Goal: Task Accomplishment & Management: Use online tool/utility

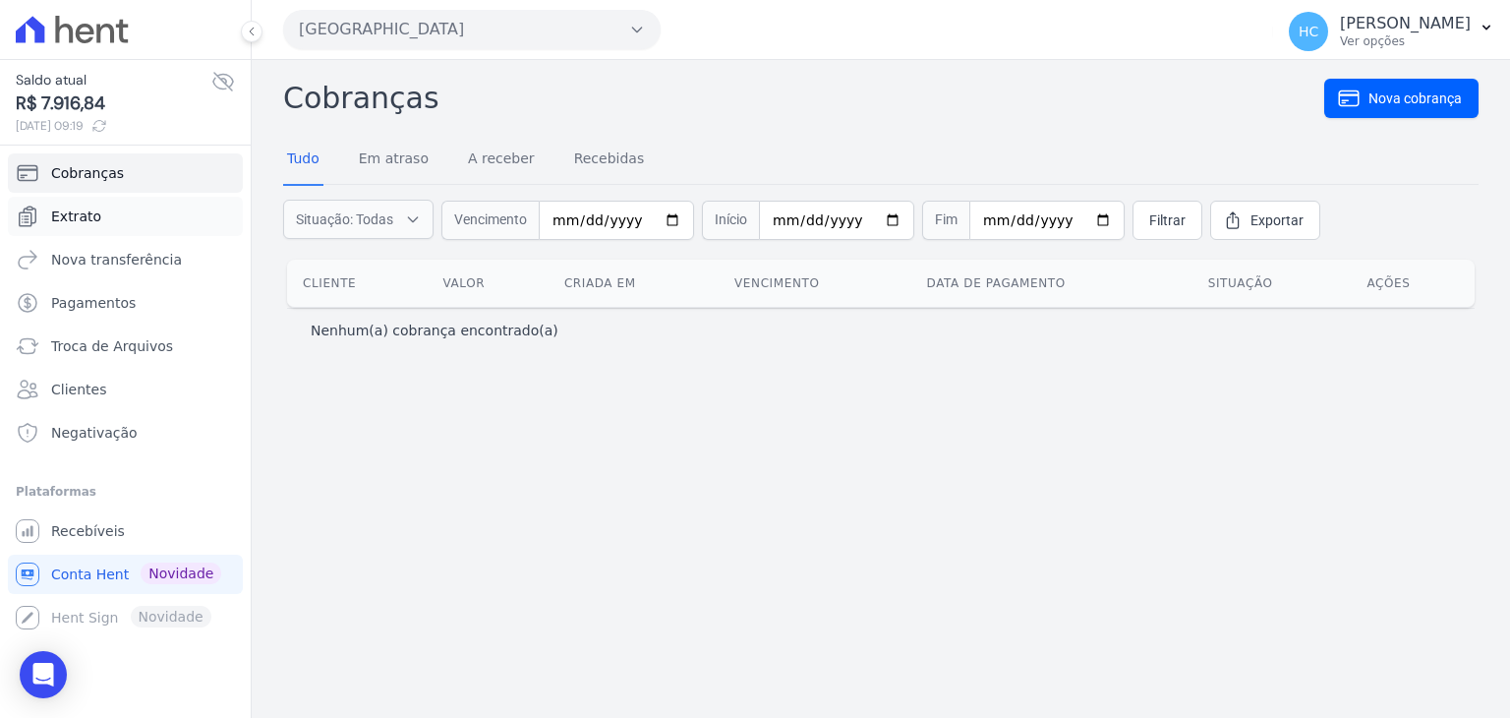
click at [78, 222] on span "Extrato" at bounding box center [76, 216] width 50 height 20
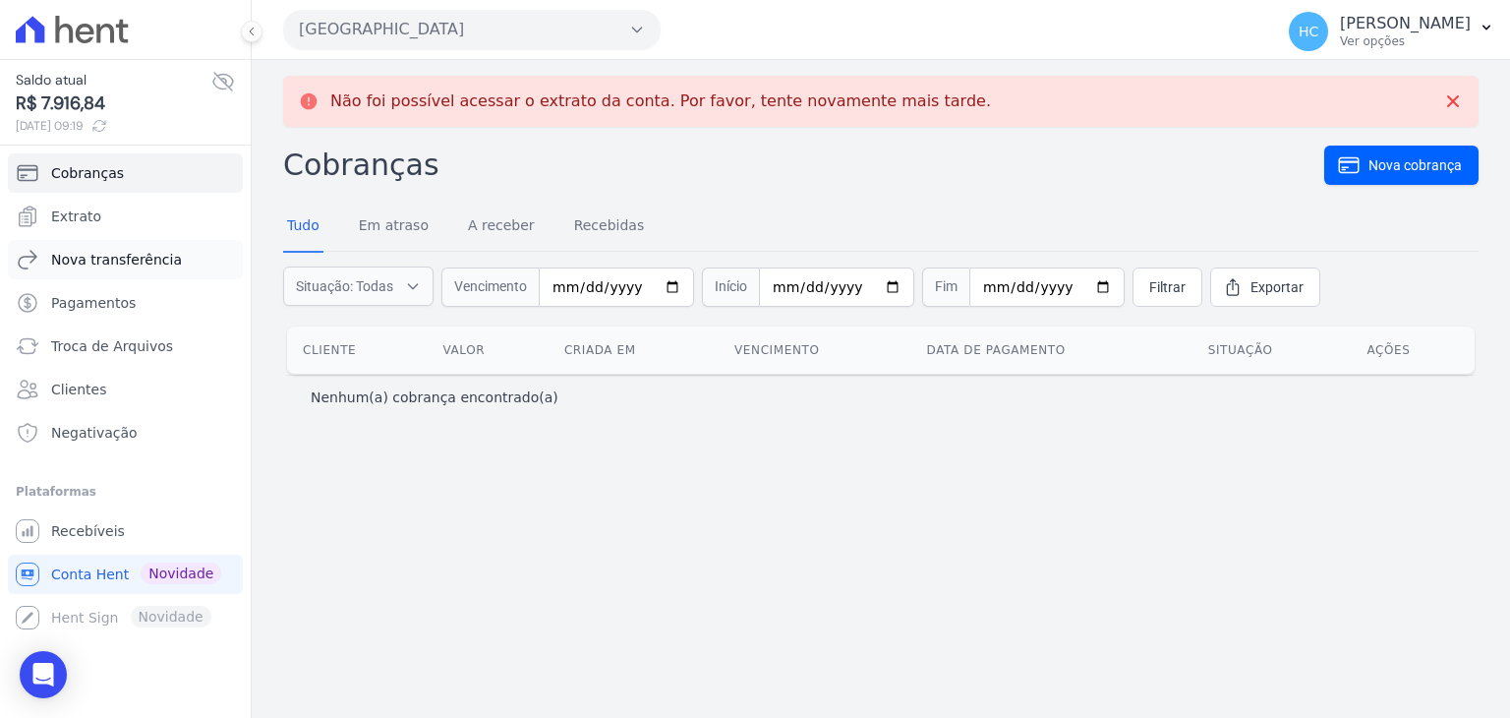
click at [108, 271] on link "Nova transferência" at bounding box center [125, 259] width 235 height 39
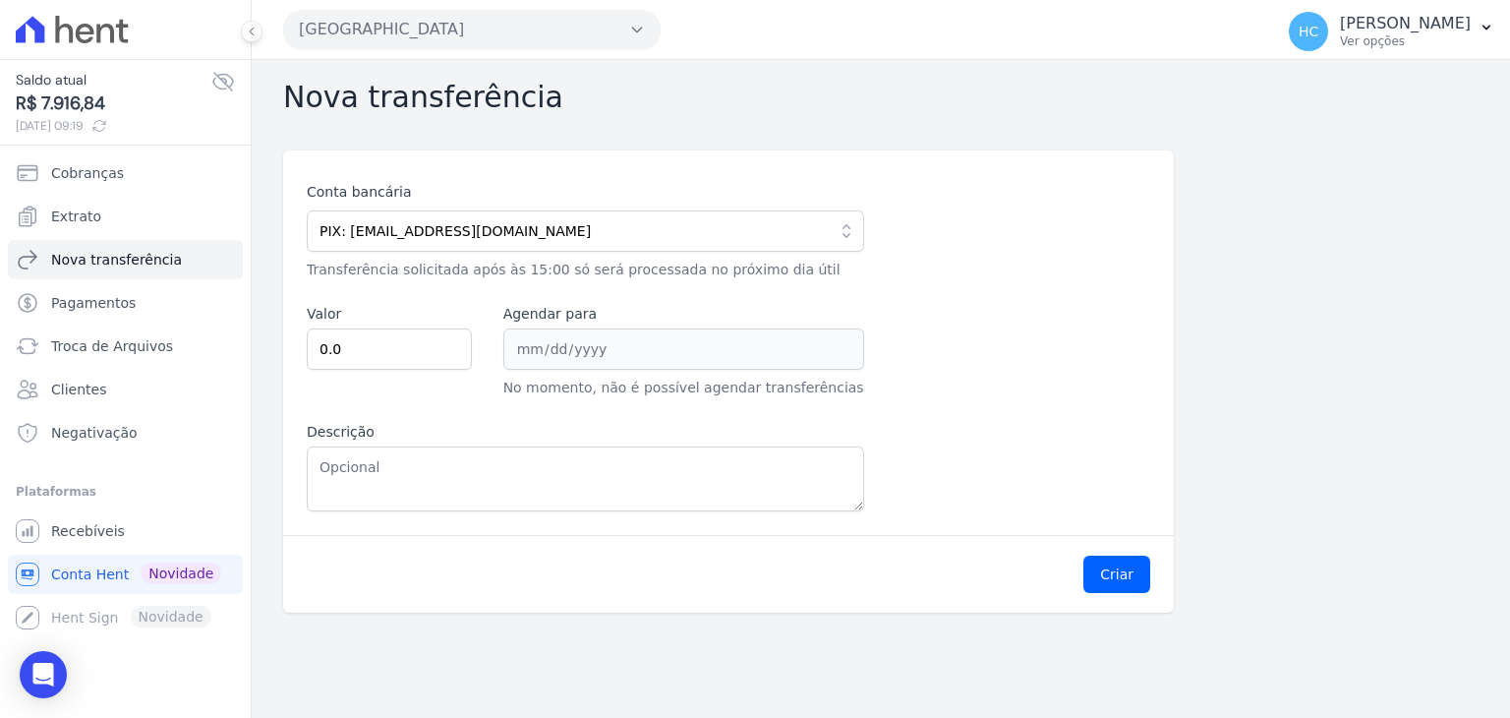
drag, startPoint x: 40, startPoint y: 103, endPoint x: 105, endPoint y: 104, distance: 64.9
click at [105, 104] on span "R$ 7.916,84" at bounding box center [114, 103] width 196 height 27
copy span "7.916,84"
click at [399, 359] on input "0.0" at bounding box center [389, 348] width 165 height 41
paste input "791684"
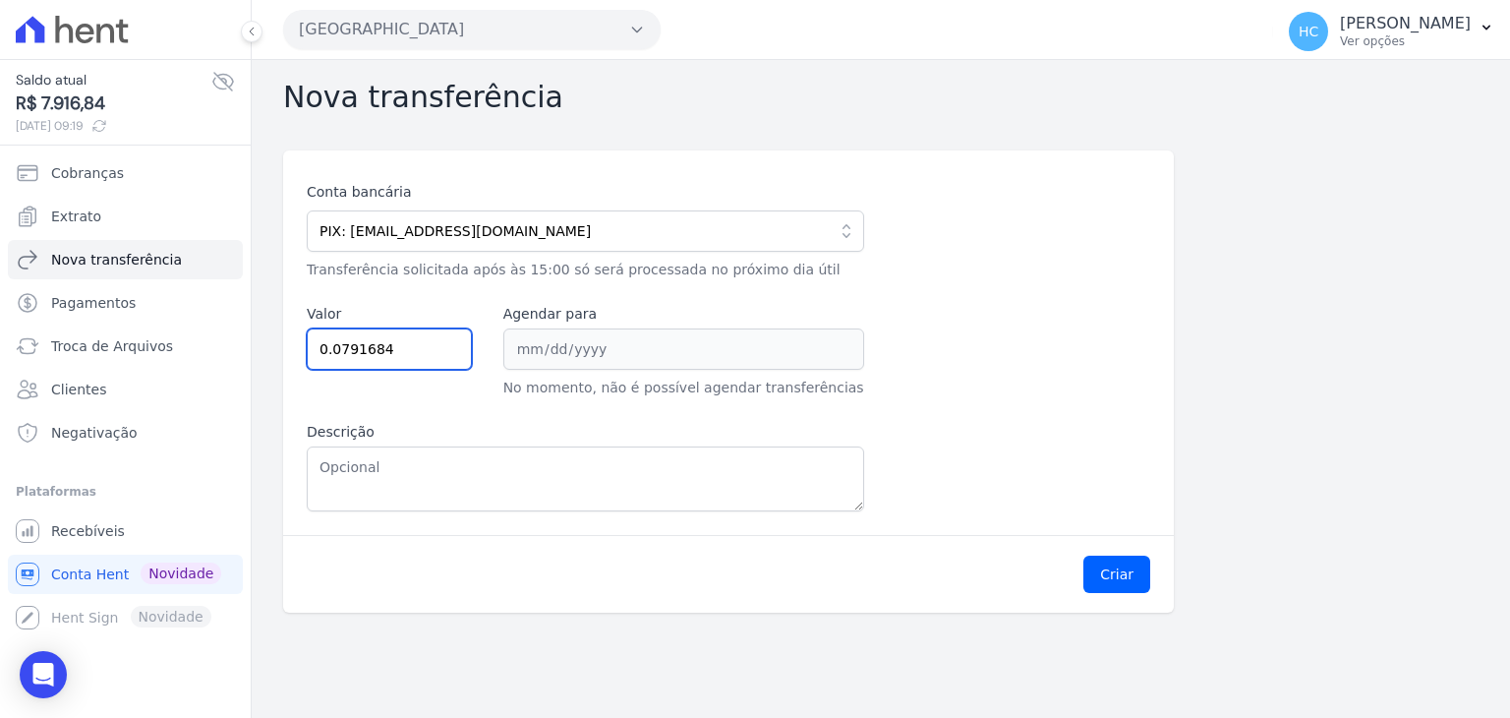
type input "0.0791684"
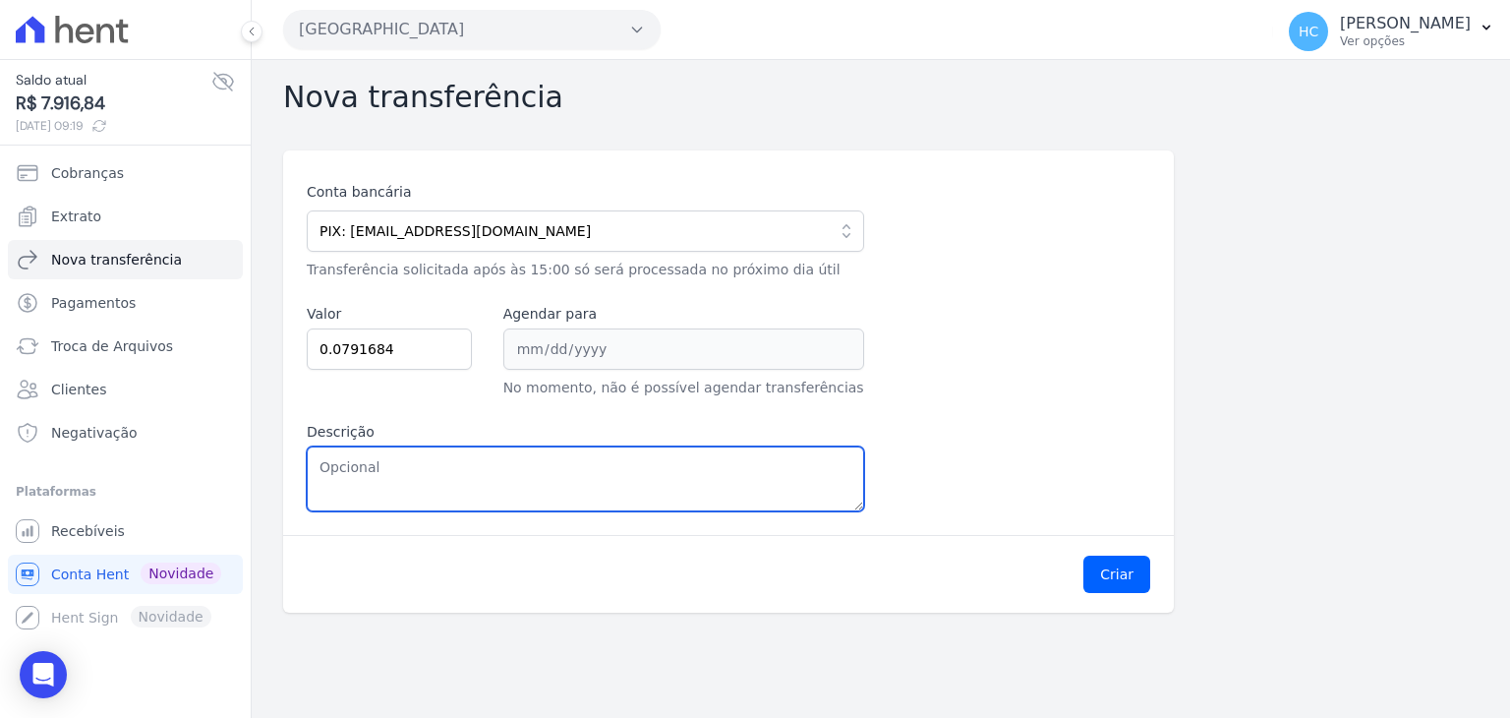
click at [452, 477] on textarea "Descrição" at bounding box center [585, 478] width 557 height 65
paste textarea "7.916,84"
click at [330, 477] on textarea "7.916,84" at bounding box center [585, 478] width 557 height 65
click at [333, 461] on textarea "7916,84" at bounding box center [585, 478] width 557 height 65
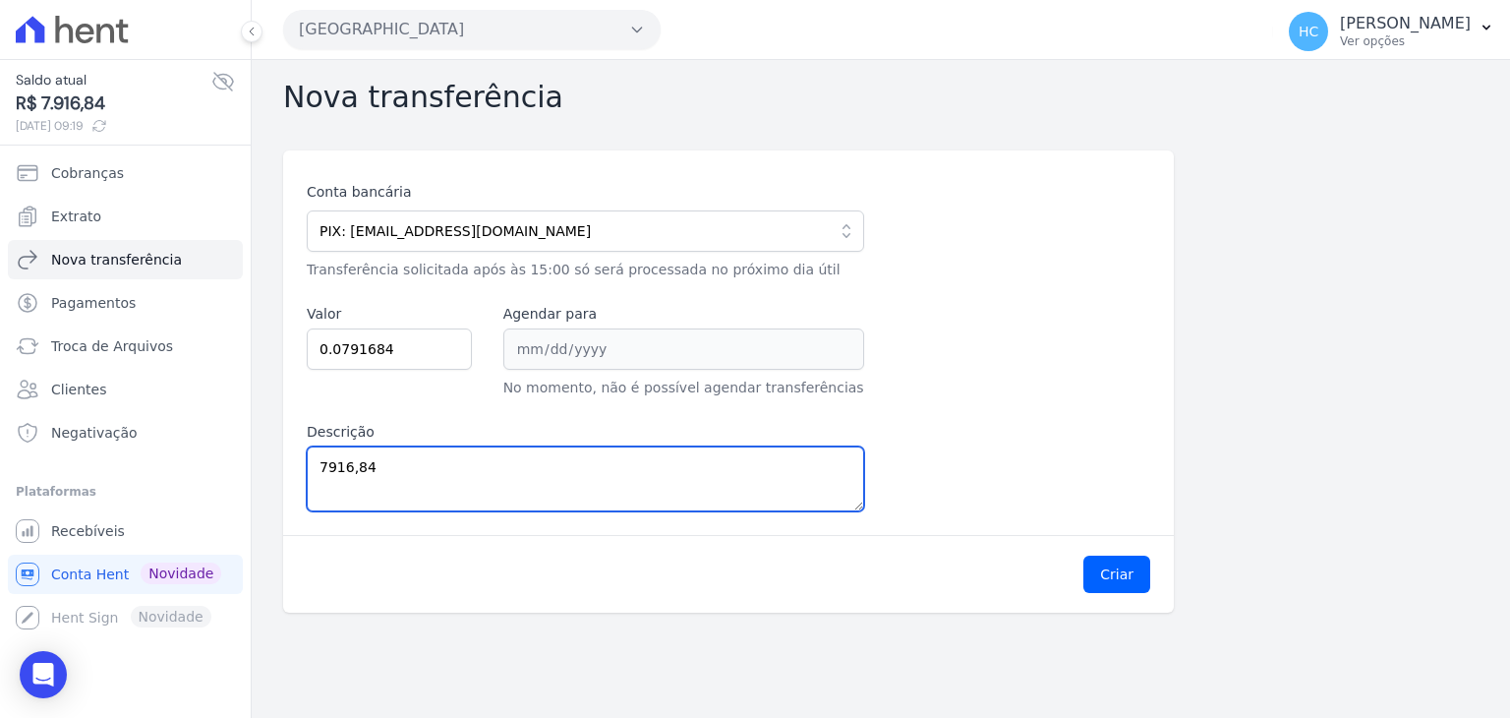
type textarea "7916,84"
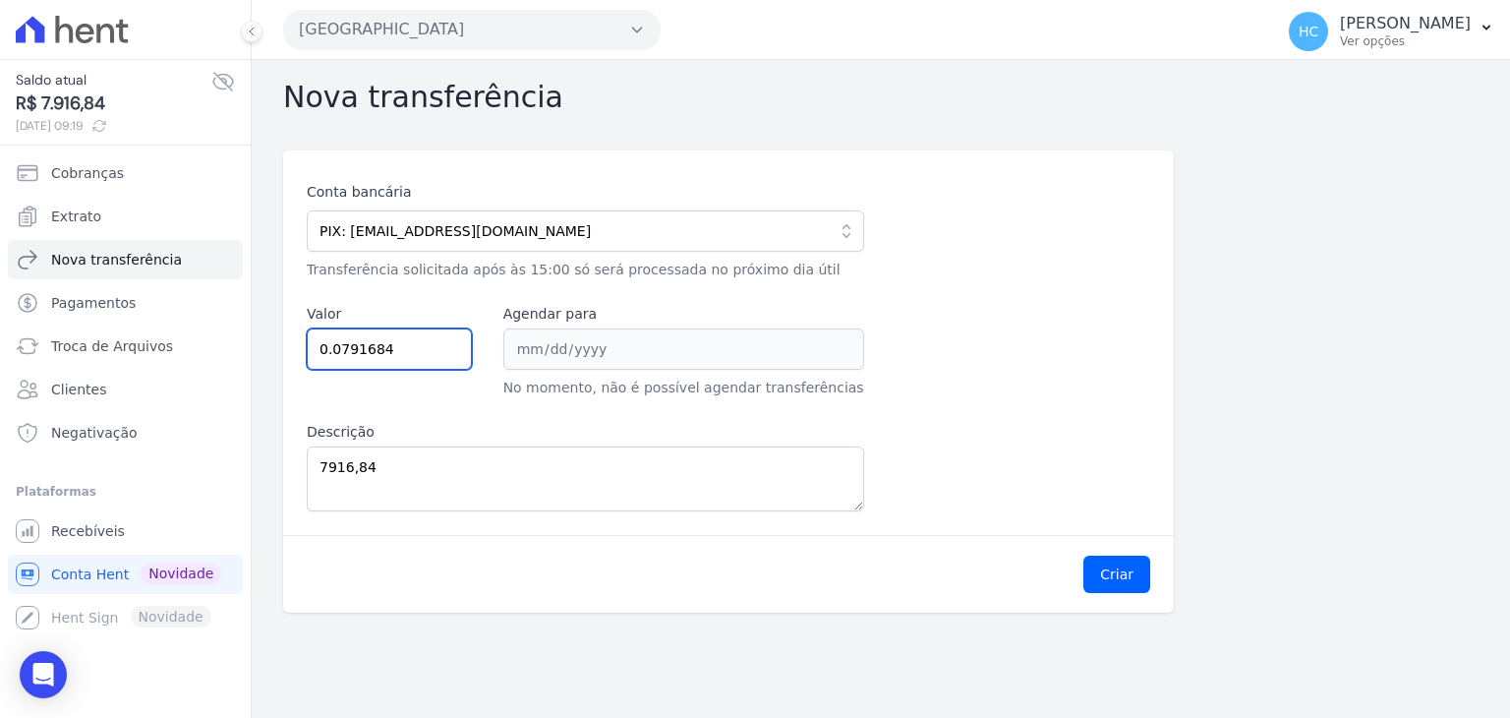
click at [400, 335] on input "0.0791684" at bounding box center [389, 348] width 165 height 41
paste input "7916."
type input "7916.84"
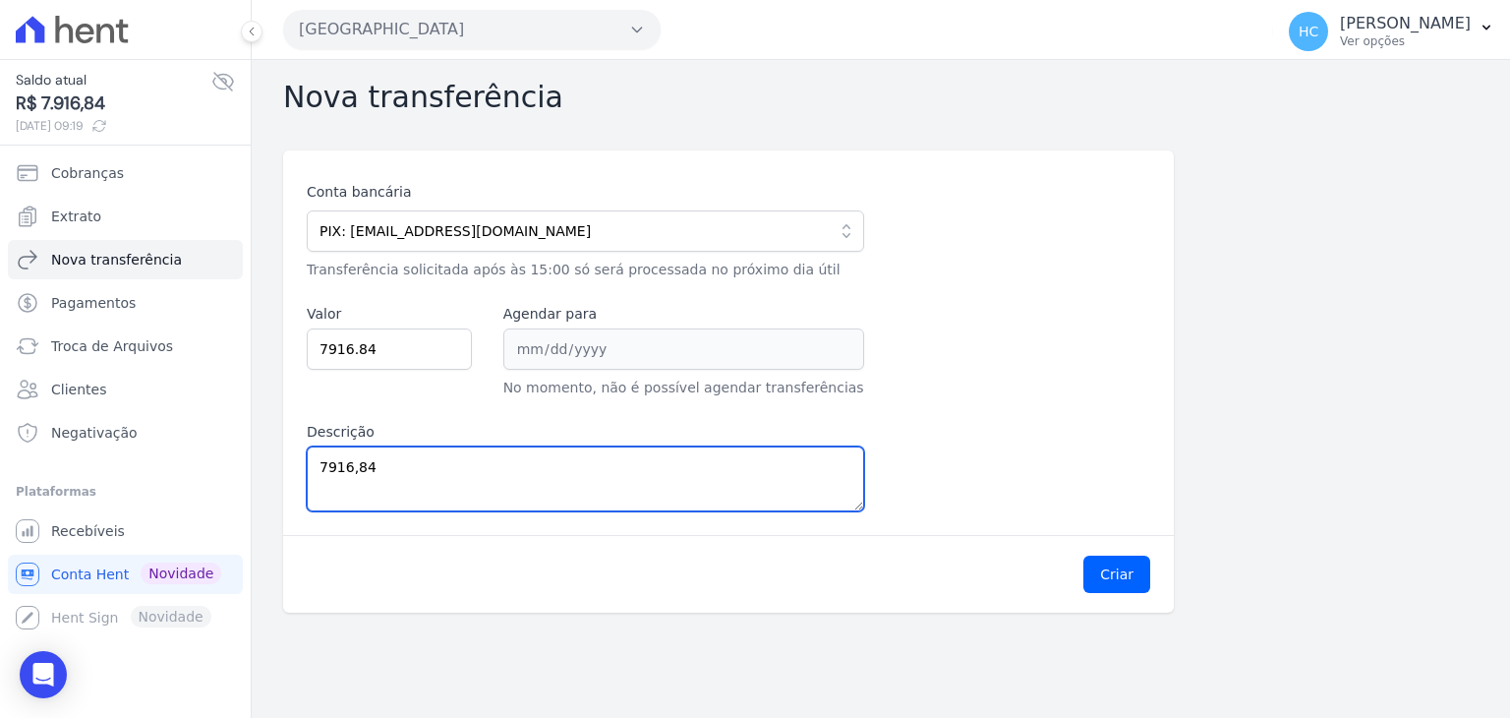
click at [671, 499] on textarea "7916,84" at bounding box center [585, 478] width 557 height 65
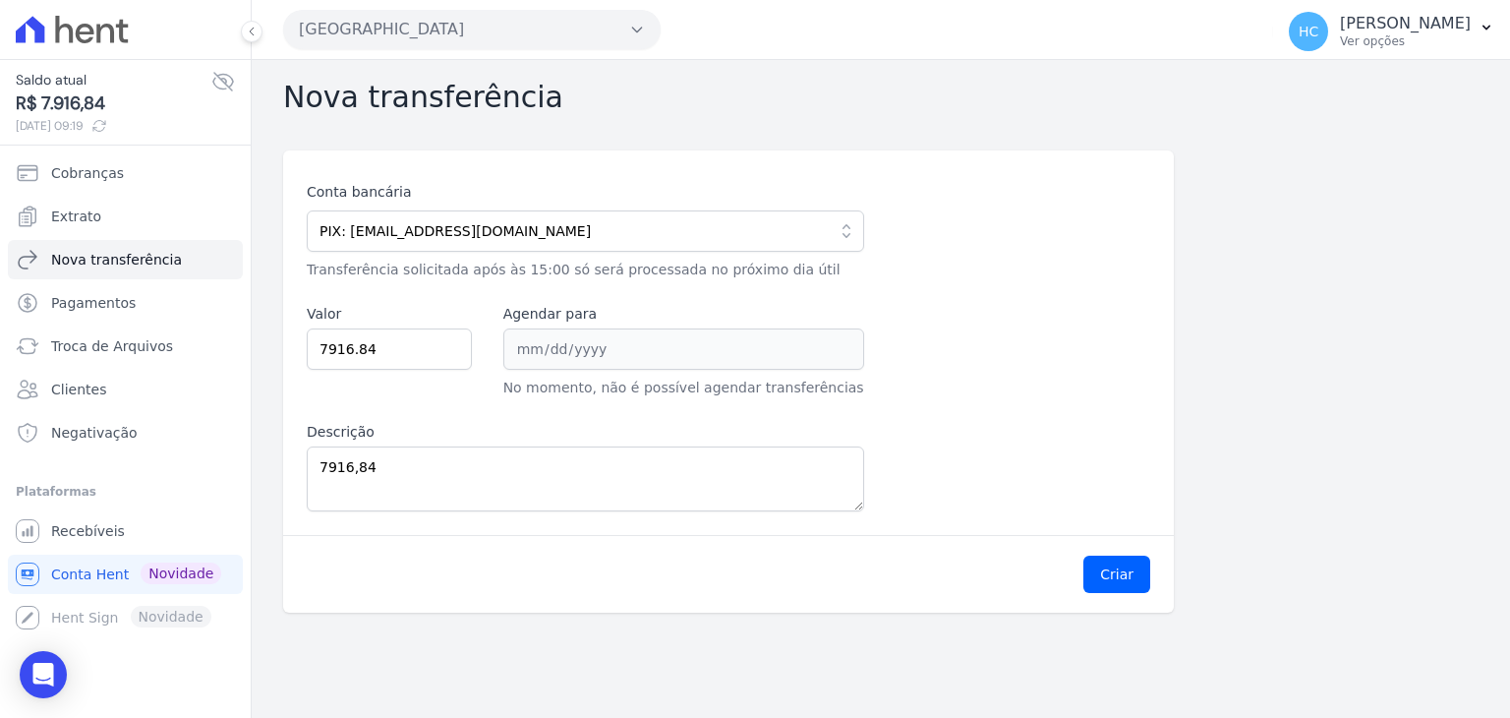
click at [981, 528] on div "Conta bancária PIX: financeiro@priori.com.vc 104 - CAIXA ECONOMICA FEDERAL AG: …" at bounding box center [728, 342] width 891 height 384
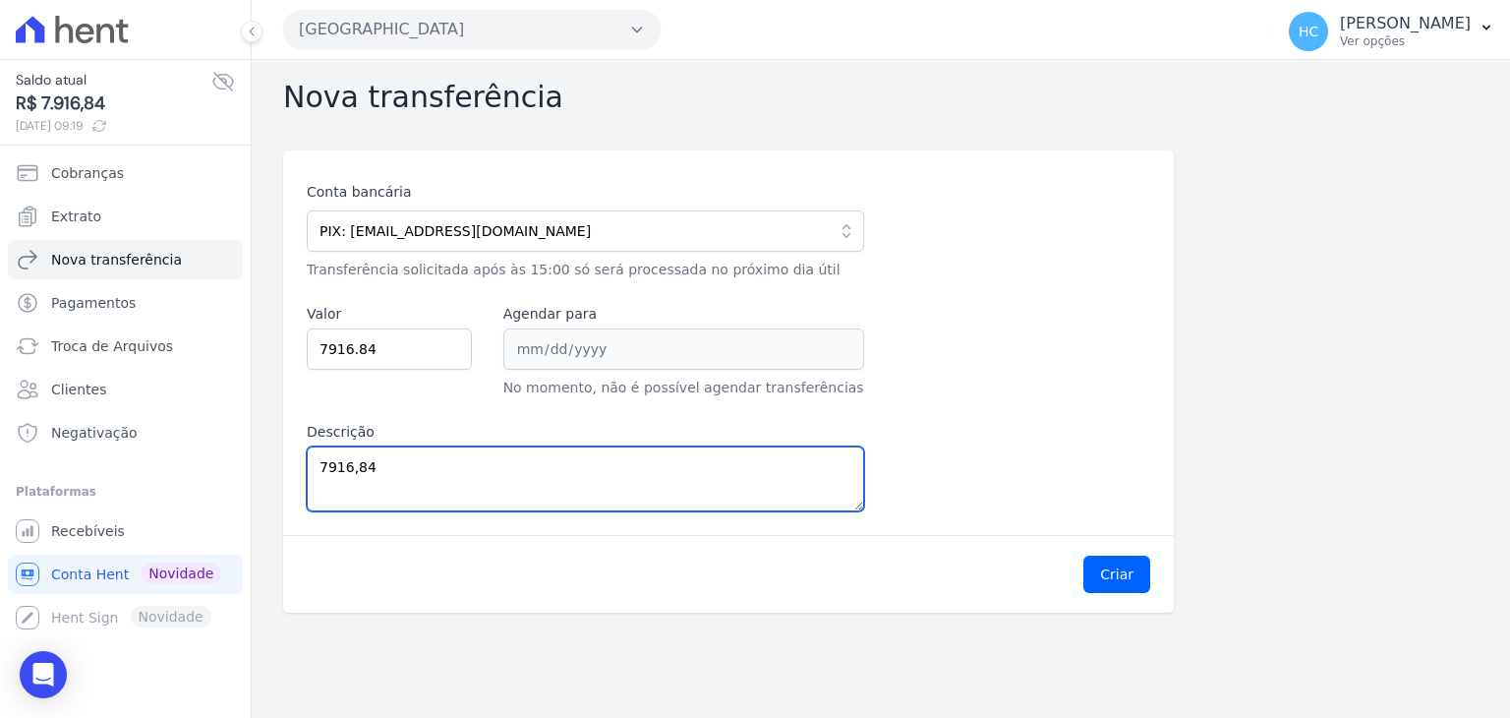
click at [609, 494] on textarea "7916,84" at bounding box center [585, 478] width 557 height 65
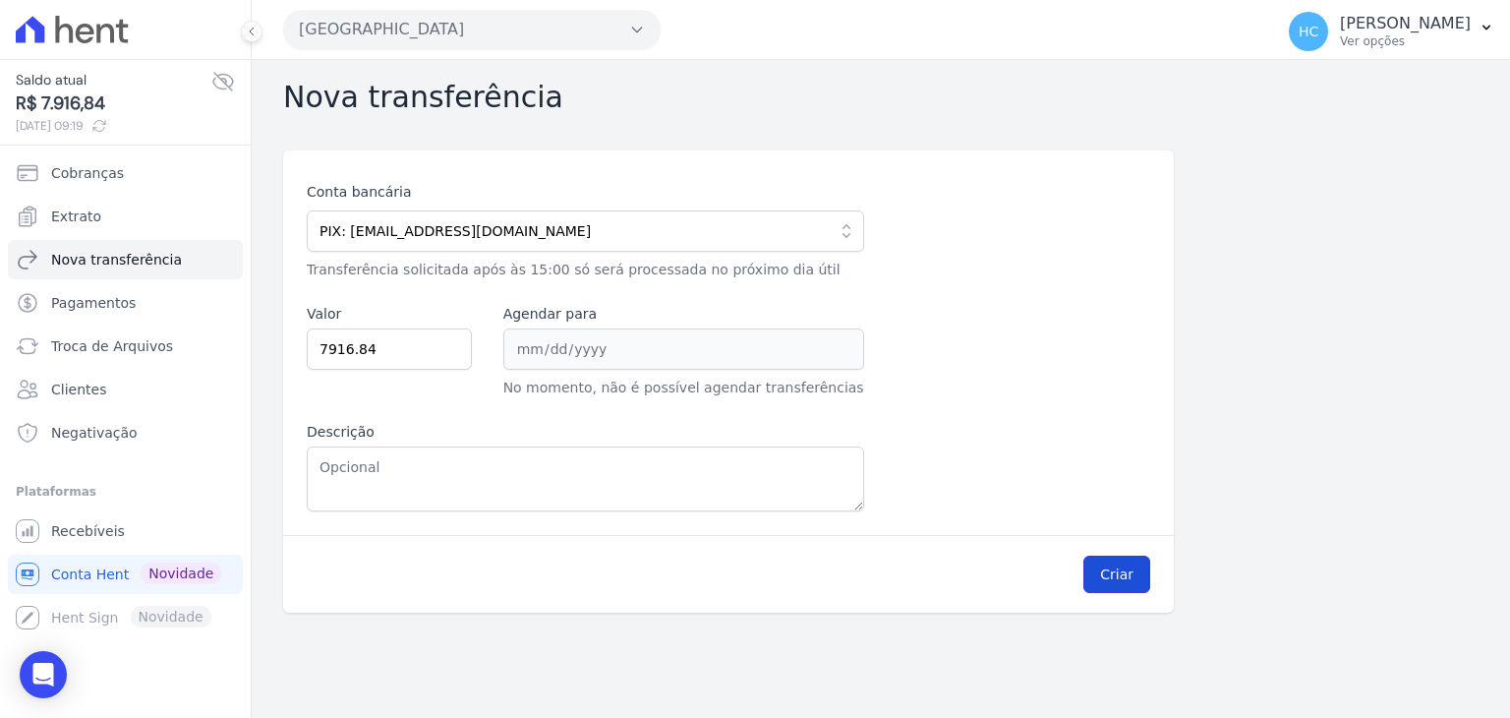
click at [1106, 572] on button "Criar" at bounding box center [1116, 573] width 67 height 37
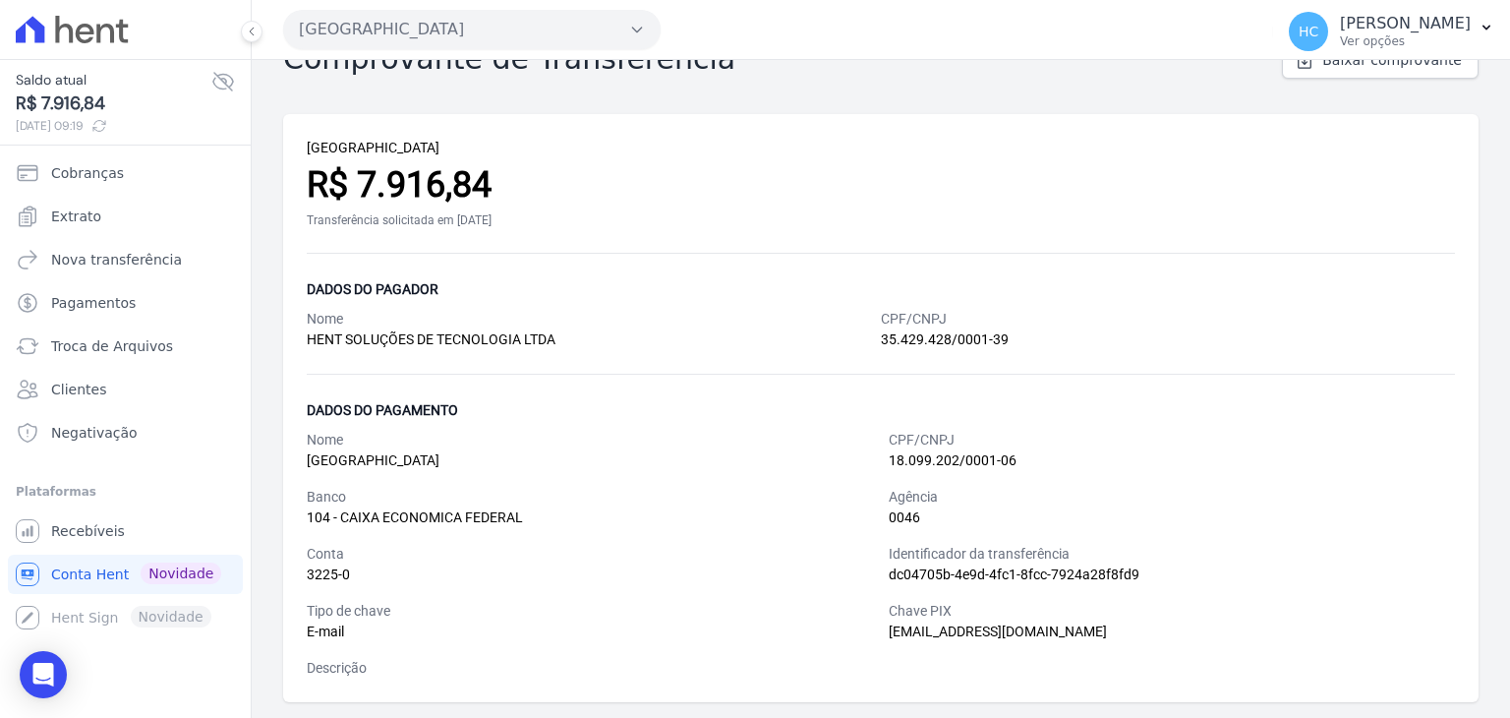
scroll to position [54, 0]
click at [999, 185] on div "R$ 7.916,84" at bounding box center [881, 185] width 1148 height 53
click at [1013, 390] on div "PARQUE CANDEIAS R$ 7.916,84 Transferência solicitada em 04/09/2025 Dados do pag…" at bounding box center [880, 409] width 1195 height 588
